Goal: Task Accomplishment & Management: Manage account settings

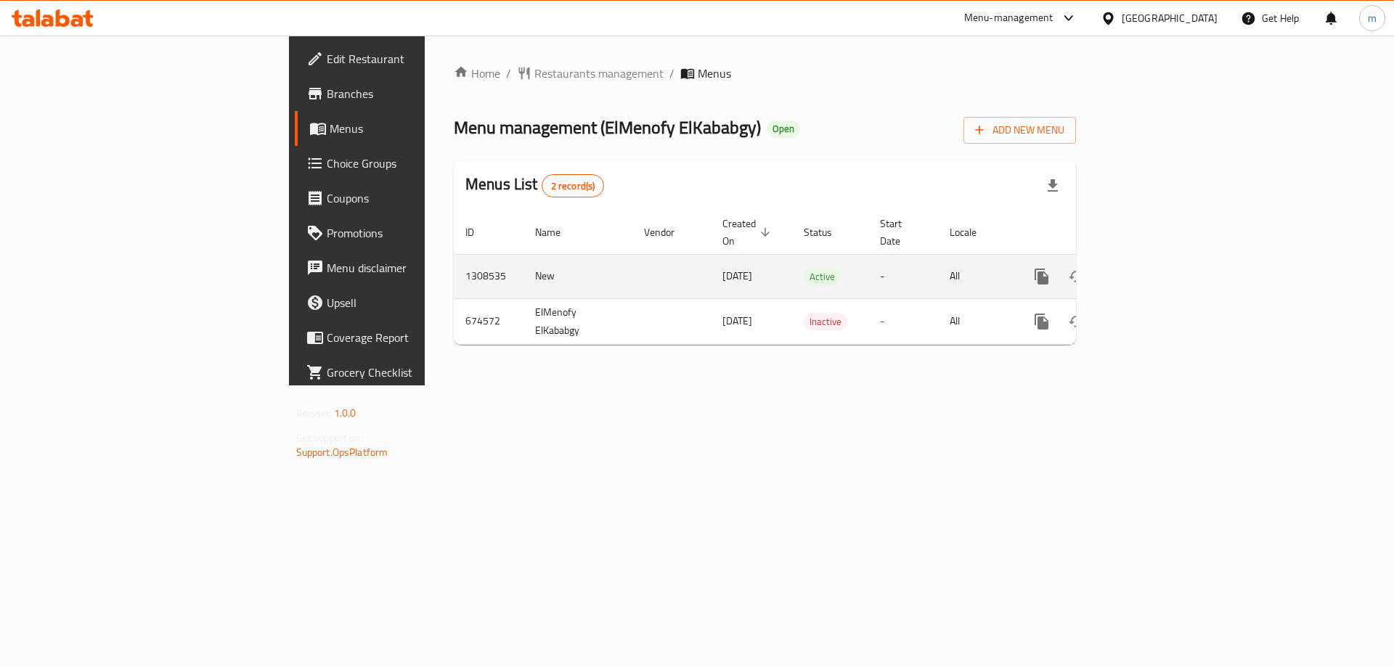
click at [1153, 270] on icon "enhanced table" at bounding box center [1146, 276] width 13 height 13
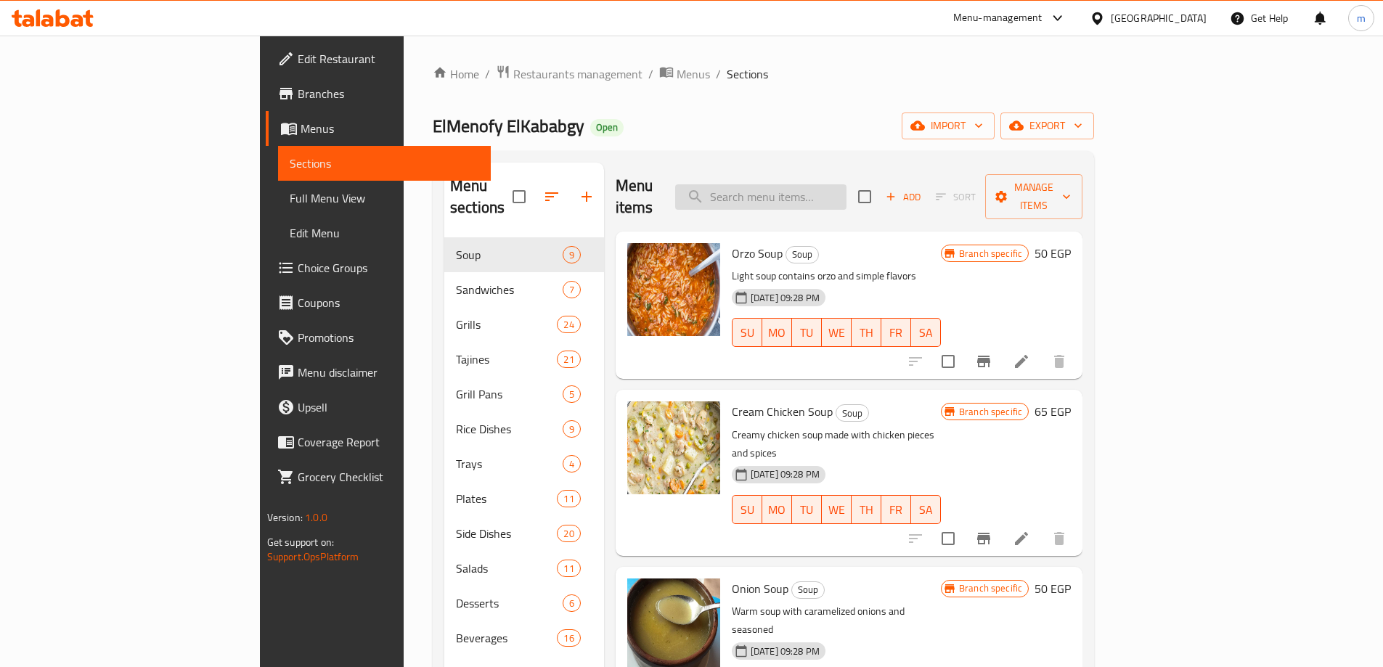
click at [845, 189] on input "search" at bounding box center [760, 196] width 171 height 25
paste input "Mixed Lamb Kebab"
type input "Mixed Lamb Kebab"
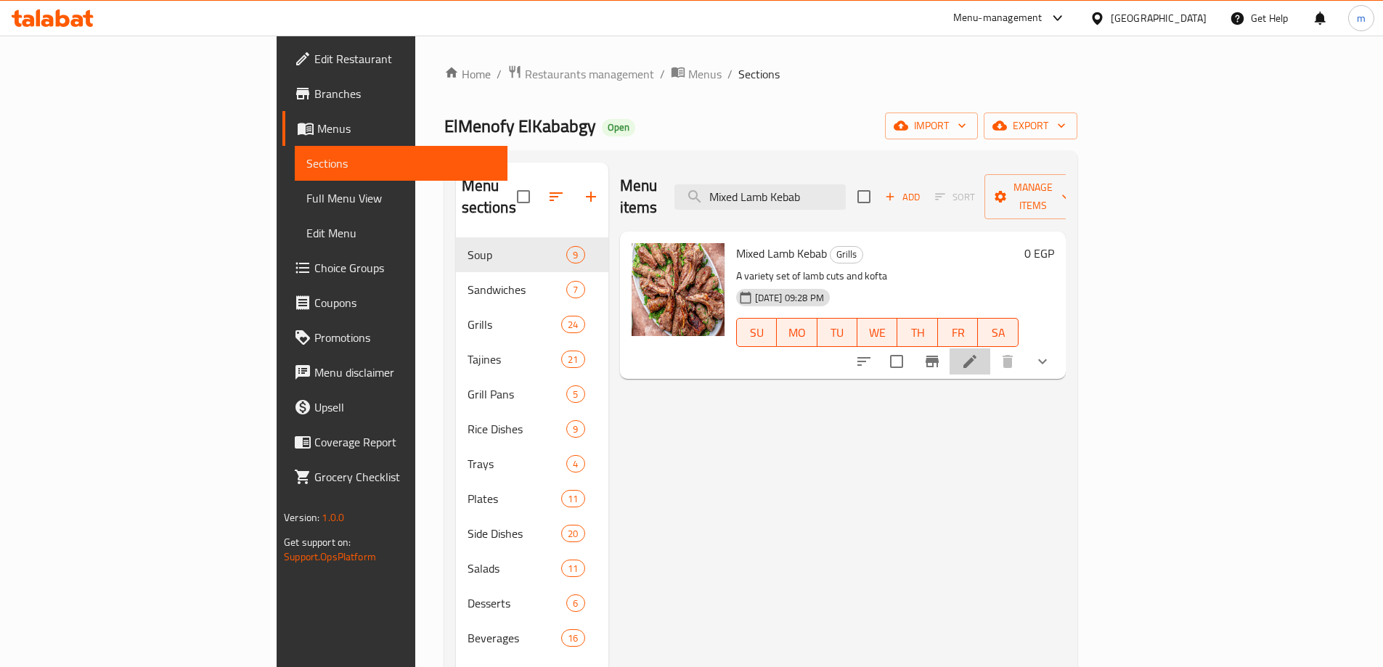
click at [990, 349] on li at bounding box center [970, 362] width 41 height 26
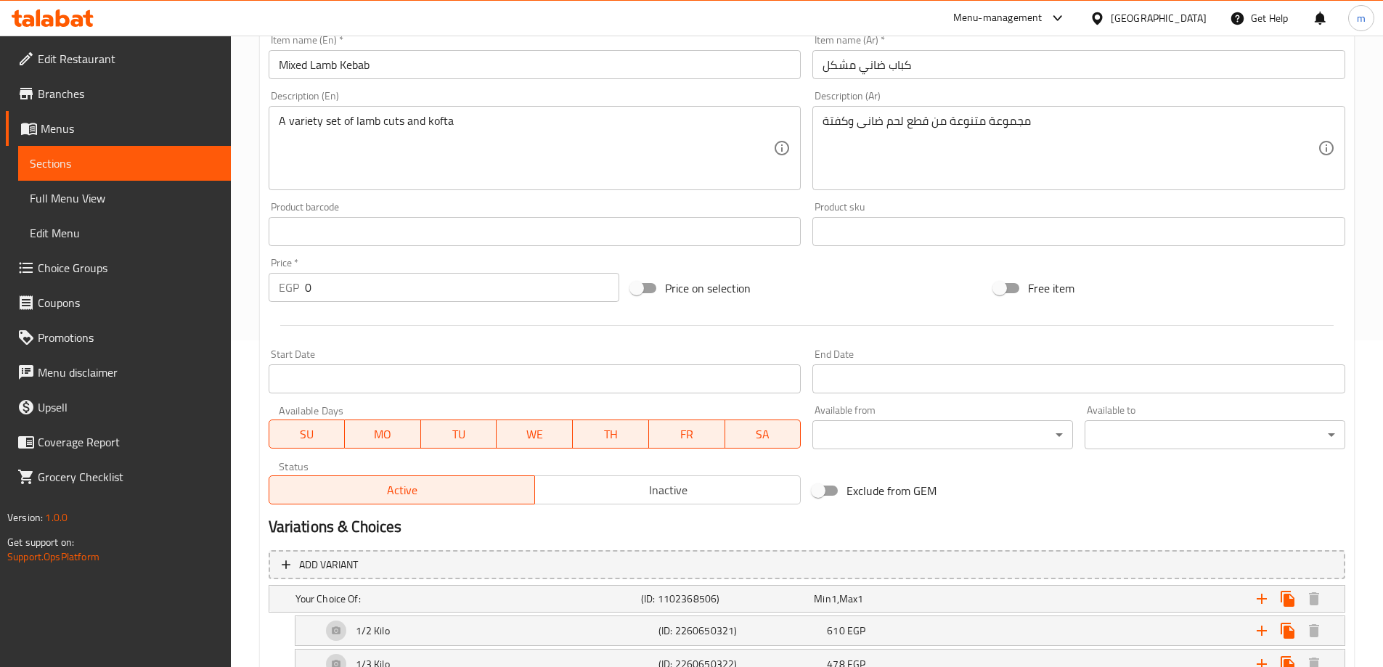
scroll to position [463, 0]
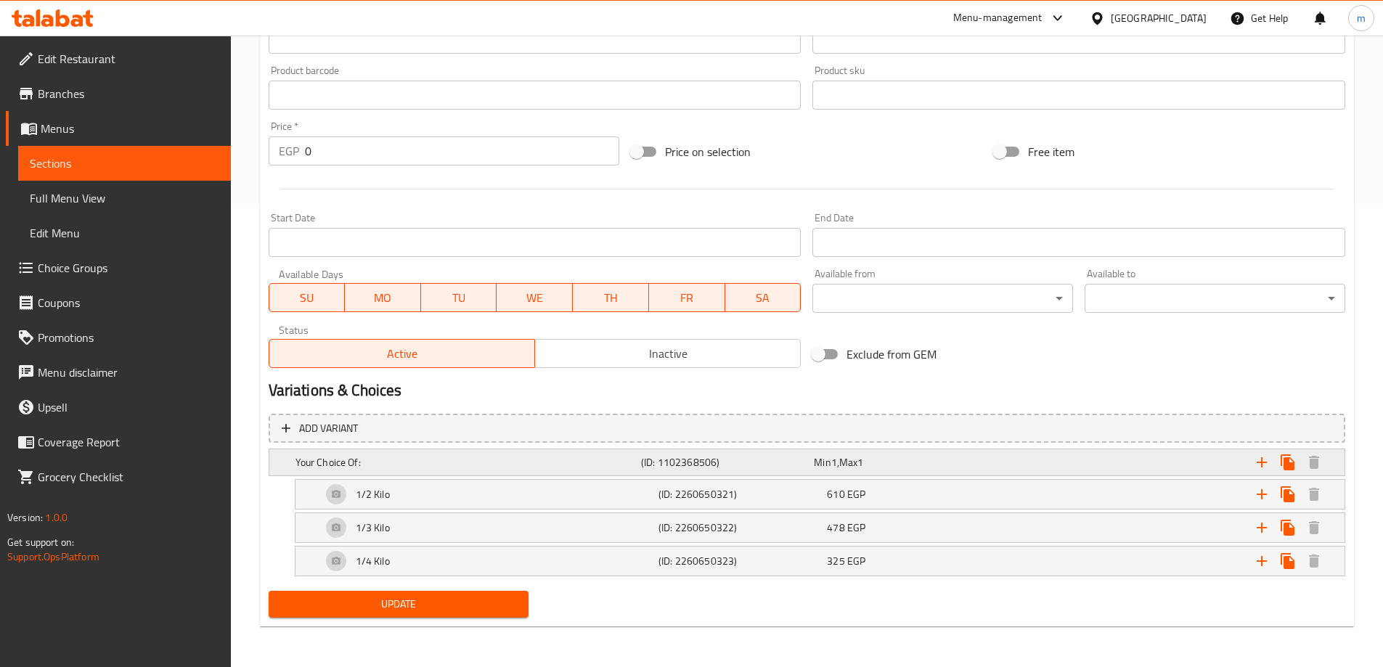
click at [405, 453] on div "Your Choice Of:" at bounding box center [466, 462] width 346 height 20
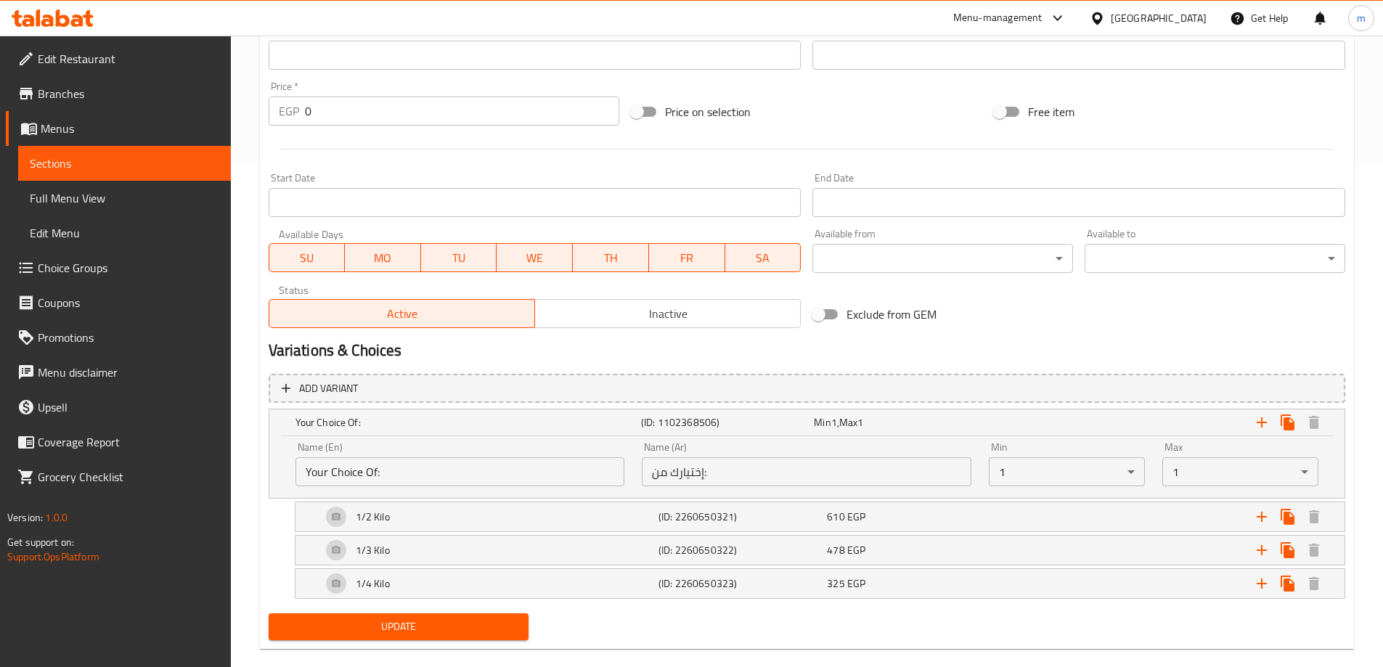
scroll to position [526, 0]
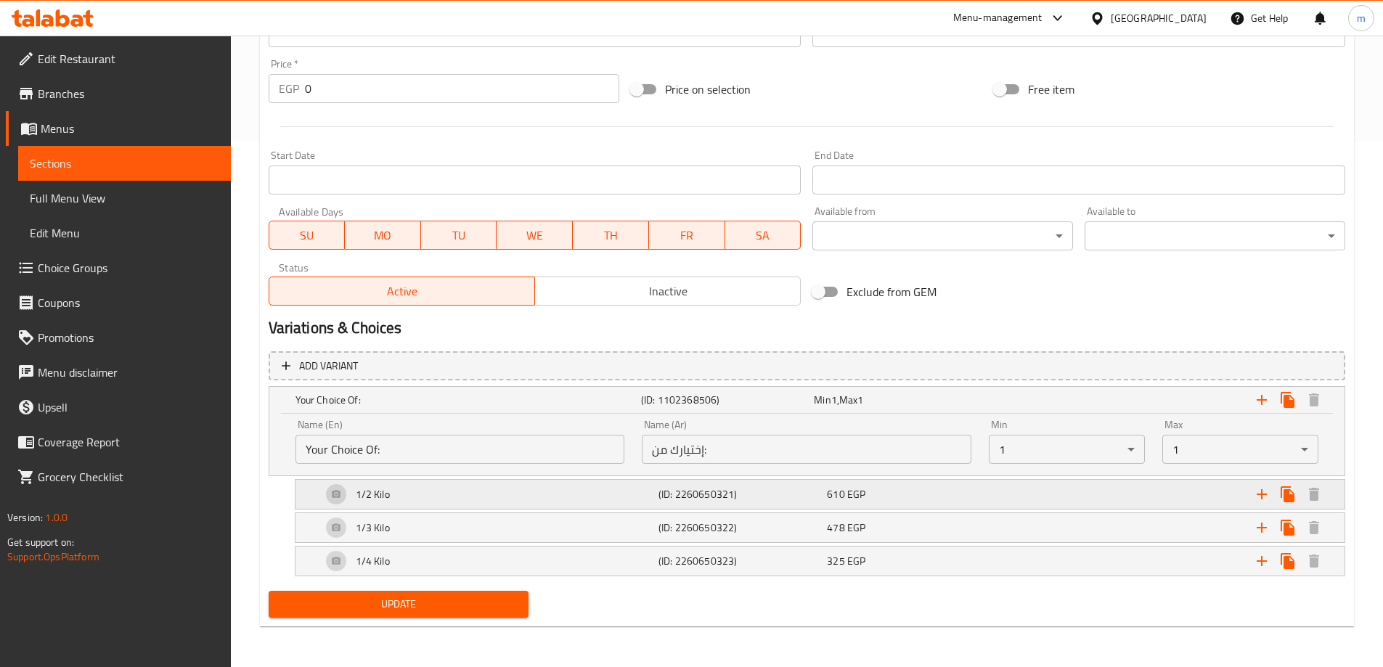
click at [527, 498] on div "1/2 Kilo" at bounding box center [487, 494] width 337 height 35
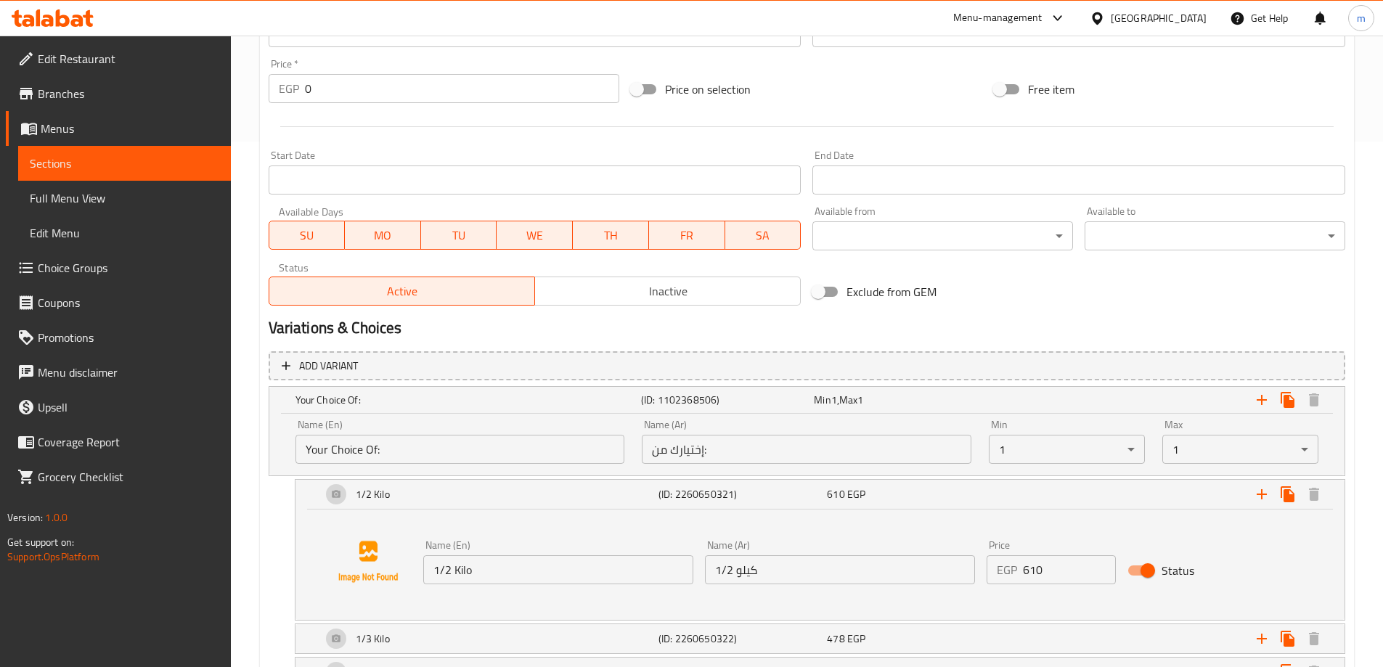
scroll to position [637, 0]
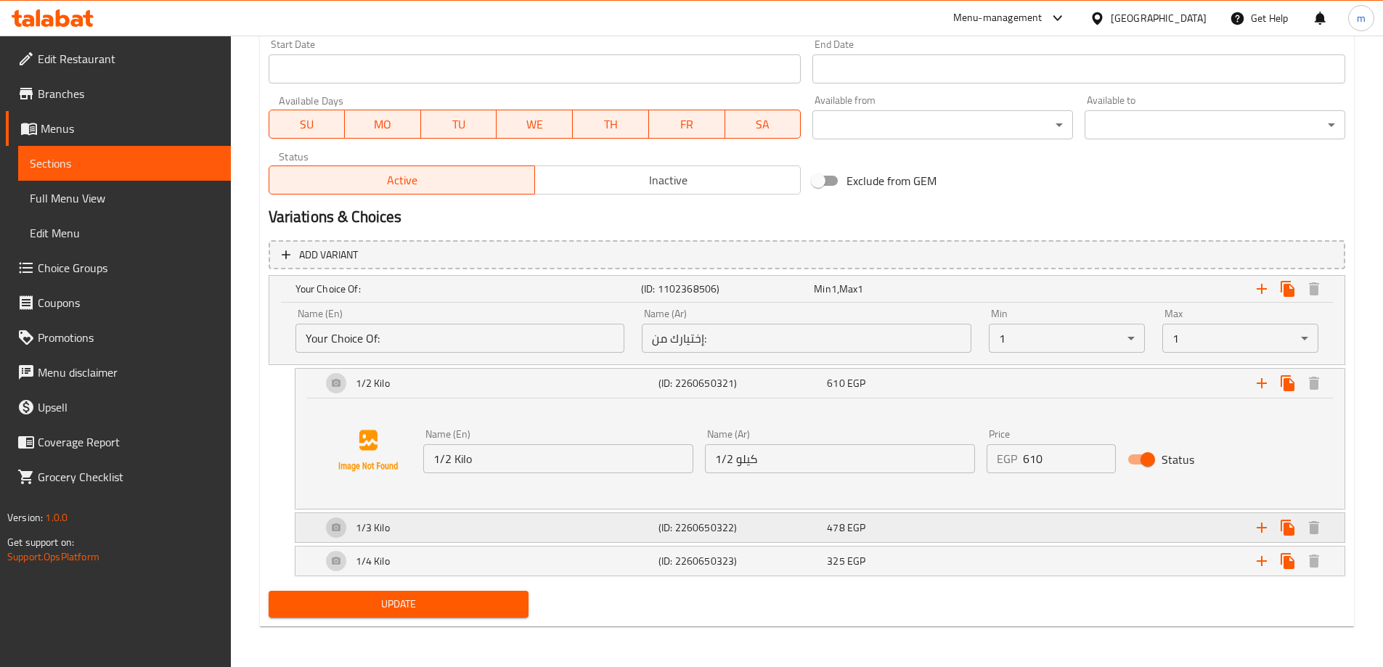
click at [492, 524] on div "1/3 Kilo" at bounding box center [487, 527] width 337 height 35
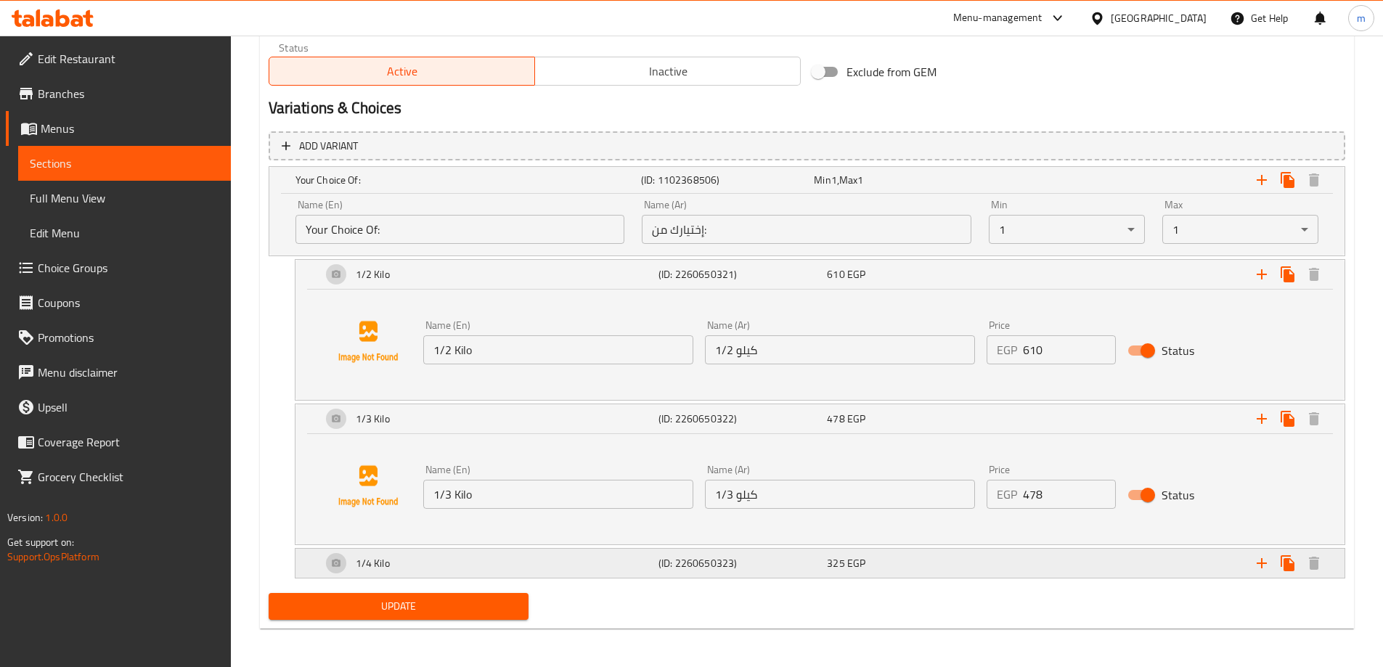
click at [469, 563] on div "1/4 Kilo" at bounding box center [487, 563] width 337 height 35
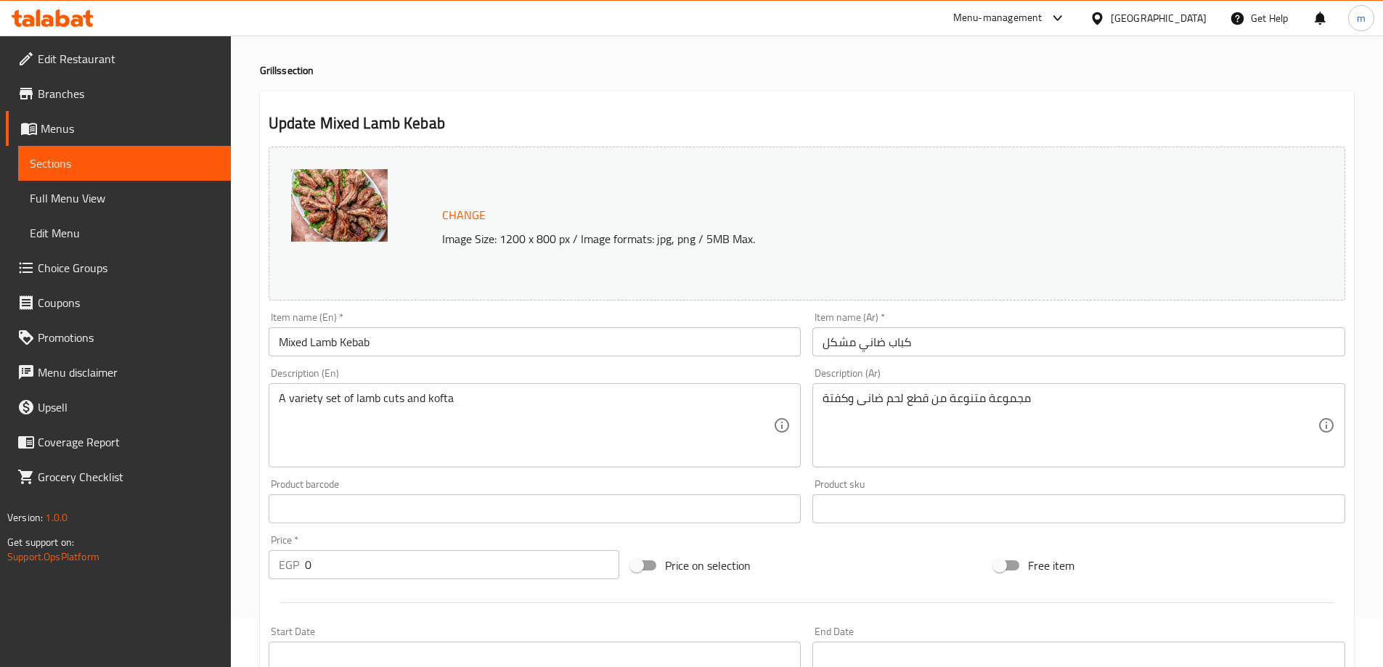
scroll to position [0, 0]
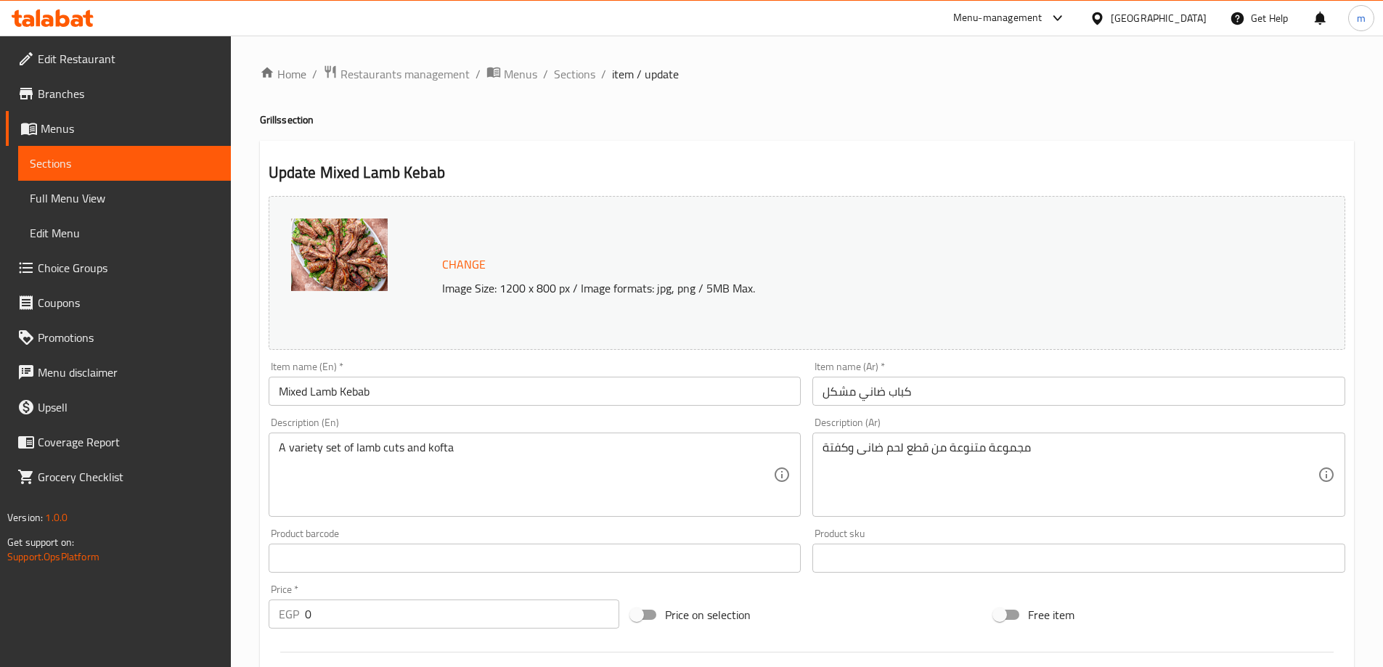
click at [424, 78] on span "Restaurants management" at bounding box center [405, 73] width 129 height 17
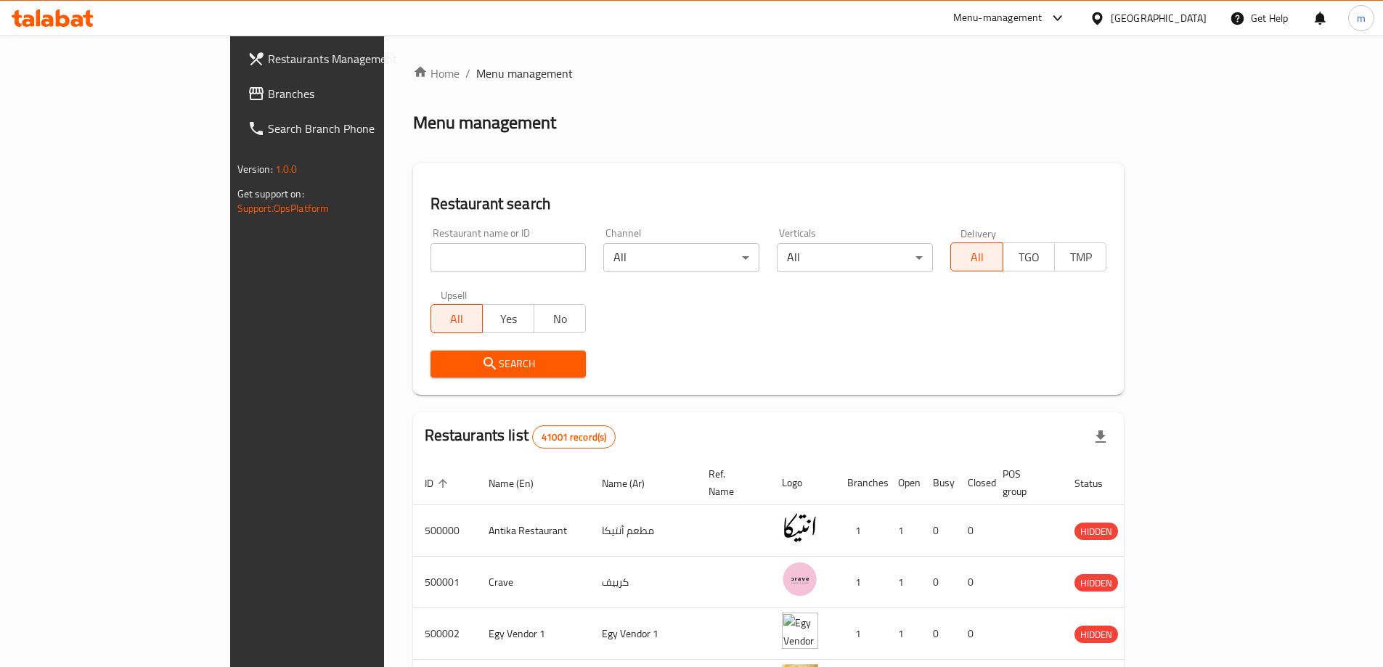
click at [268, 91] on span "Branches" at bounding box center [359, 93] width 182 height 17
